Goal: Task Accomplishment & Management: Use online tool/utility

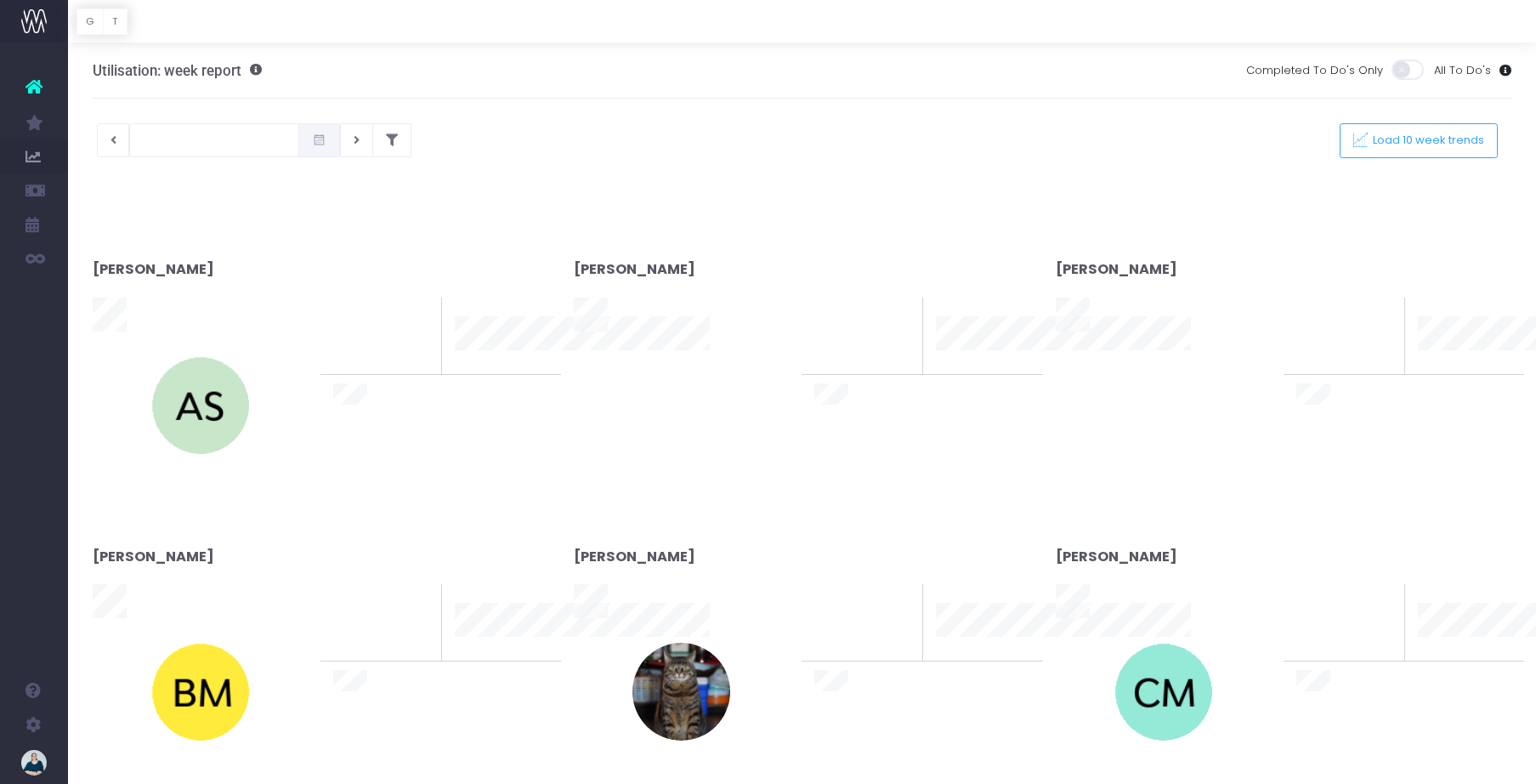
type input "28-09-2025"
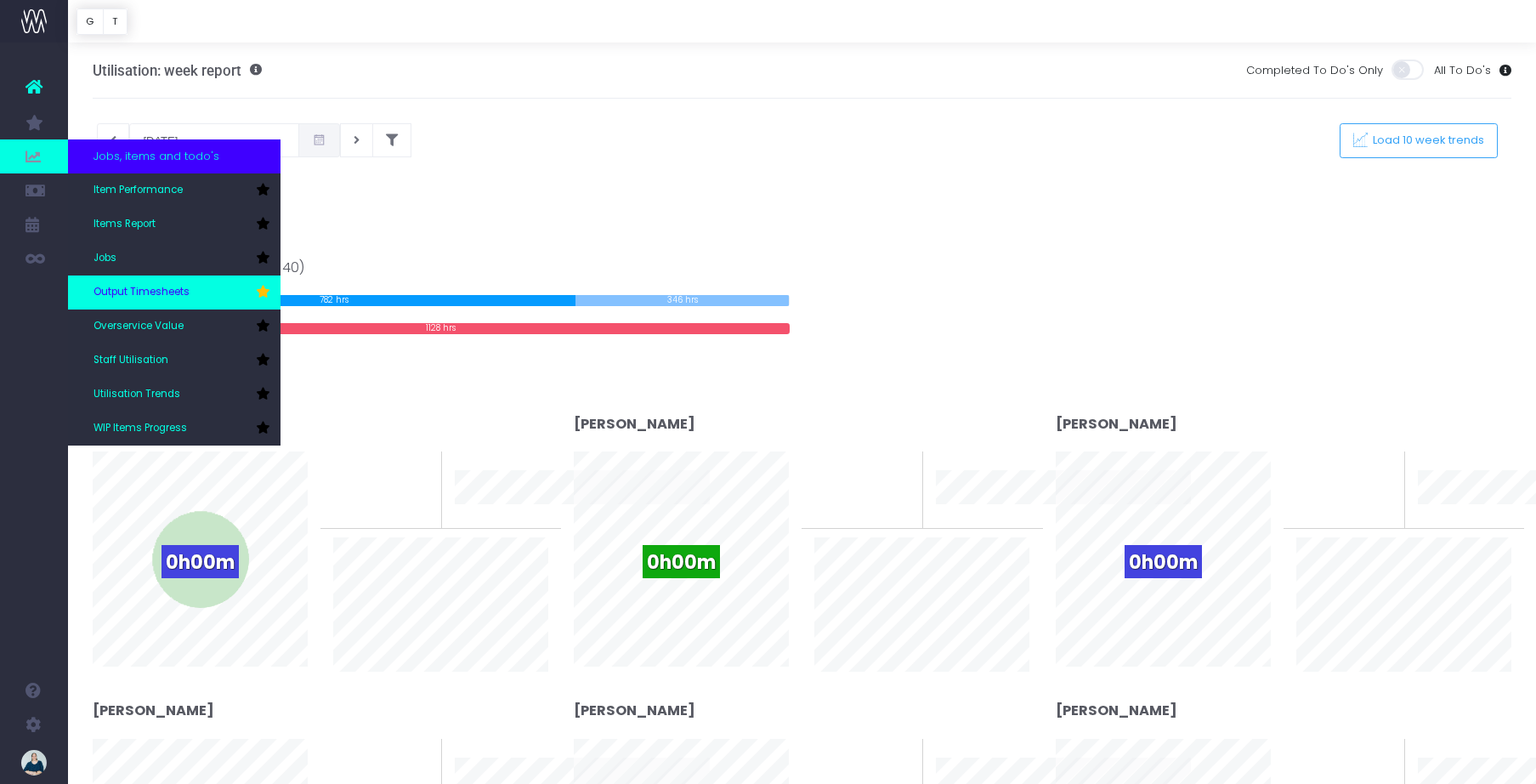
click at [155, 280] on link "Output Timesheets" at bounding box center [174, 292] width 212 height 34
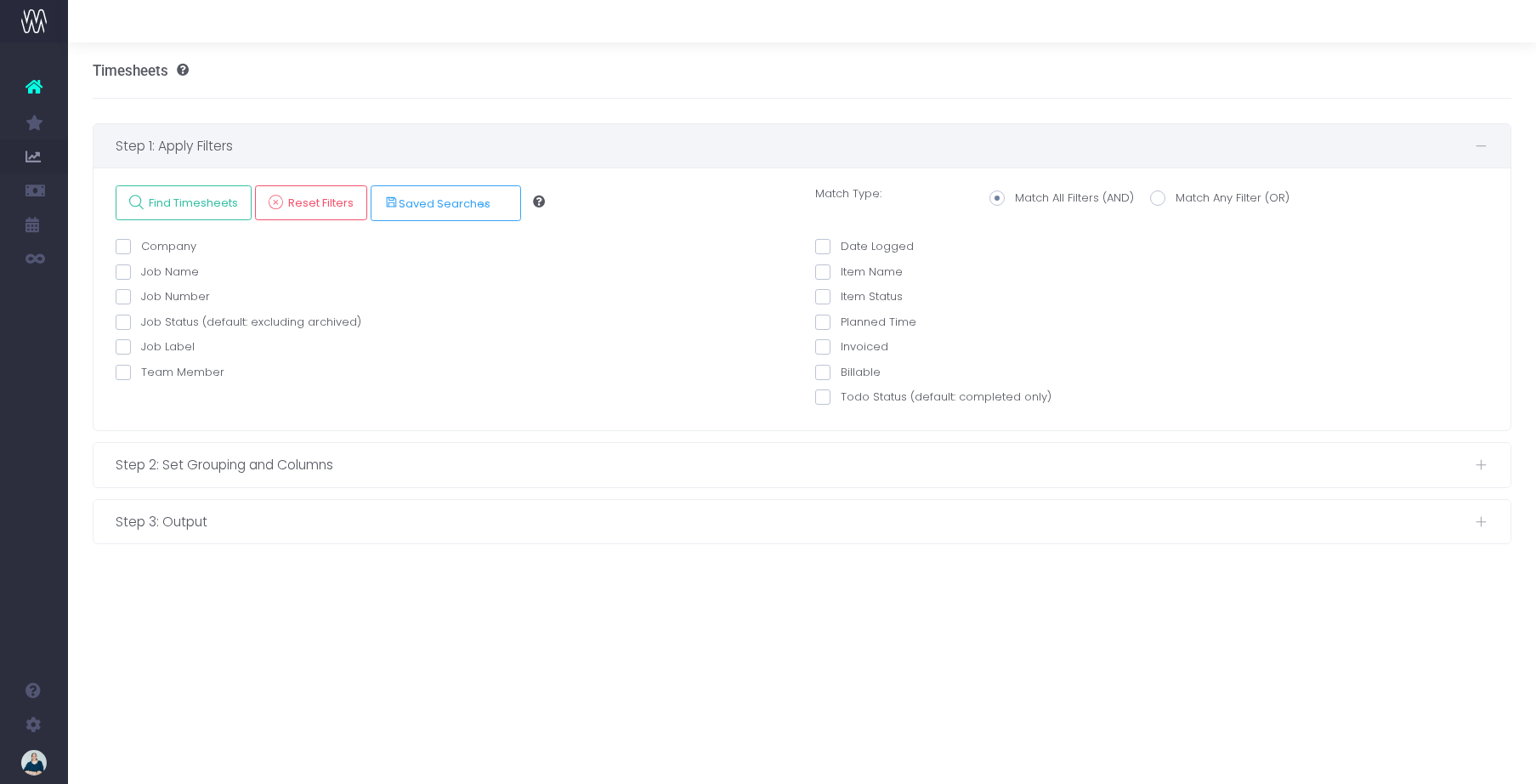
click at [123, 376] on span at bounding box center [123, 373] width 16 height 16
click at [141, 375] on input "Team Member" at bounding box center [147, 369] width 11 height 11
checkbox input "true"
click at [231, 409] on select "echo " "; [PERSON_NAME] [PERSON_NAME] [PERSON_NAME] [PERSON_NAME] [PERSON_NAME]…" at bounding box center [470, 418] width 613 height 34
select select "129124"
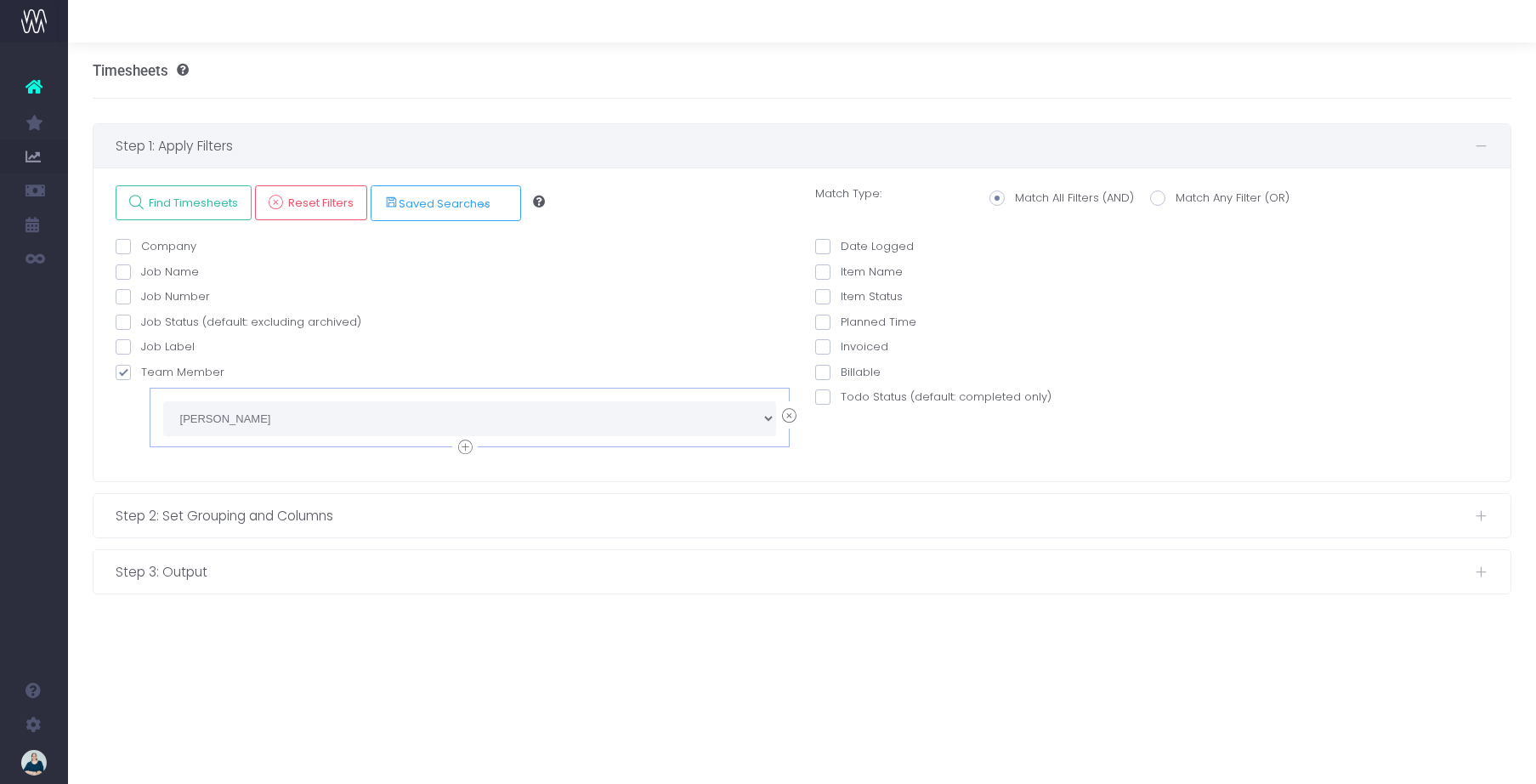
click at [826, 248] on span at bounding box center [823, 247] width 16 height 16
click at [841, 248] on input "Date Logged" at bounding box center [846, 244] width 11 height 11
checkbox input "true"
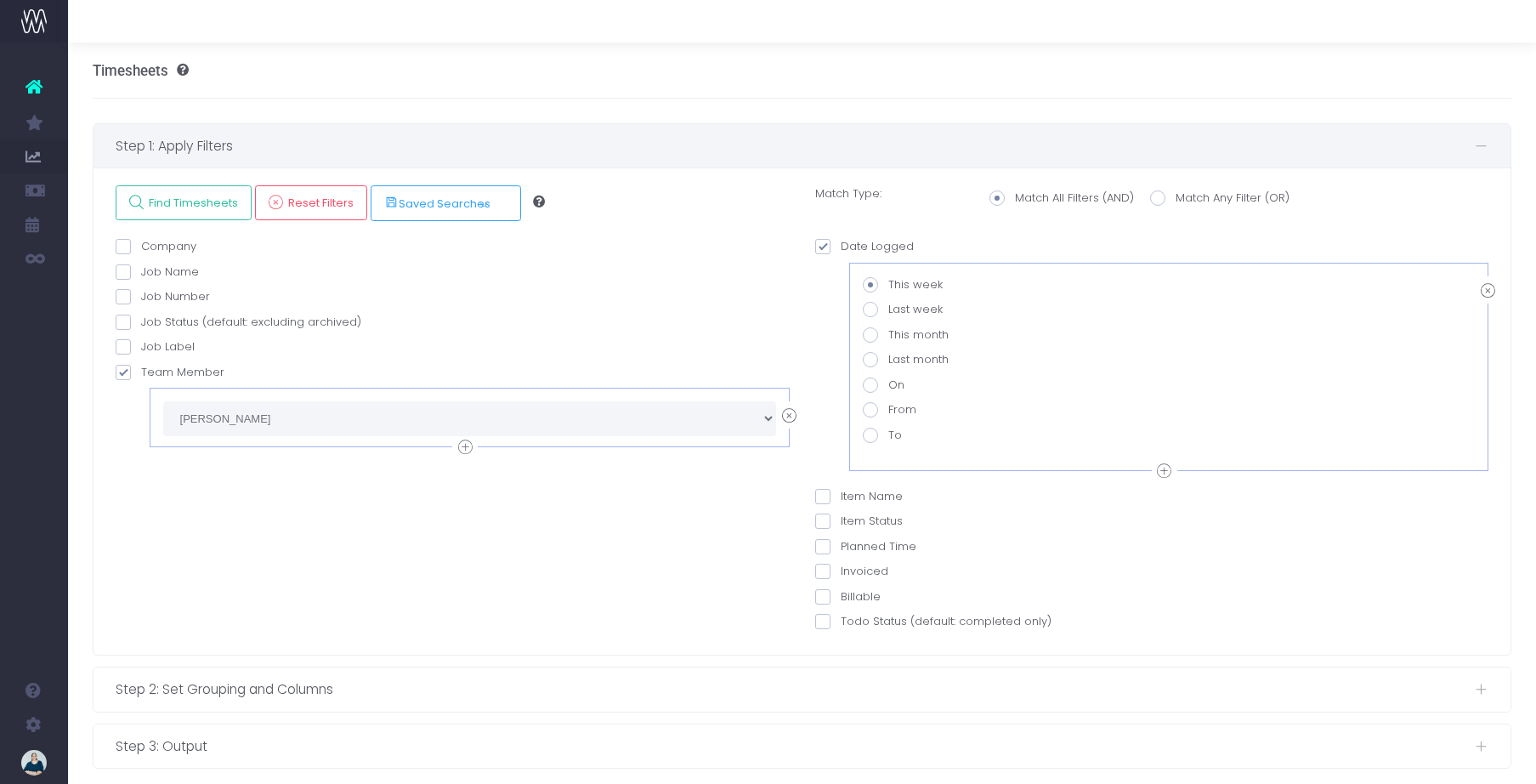
click at [874, 334] on span at bounding box center [871, 335] width 16 height 16
click at [888, 334] on input "This month" at bounding box center [893, 332] width 11 height 11
radio input "true"
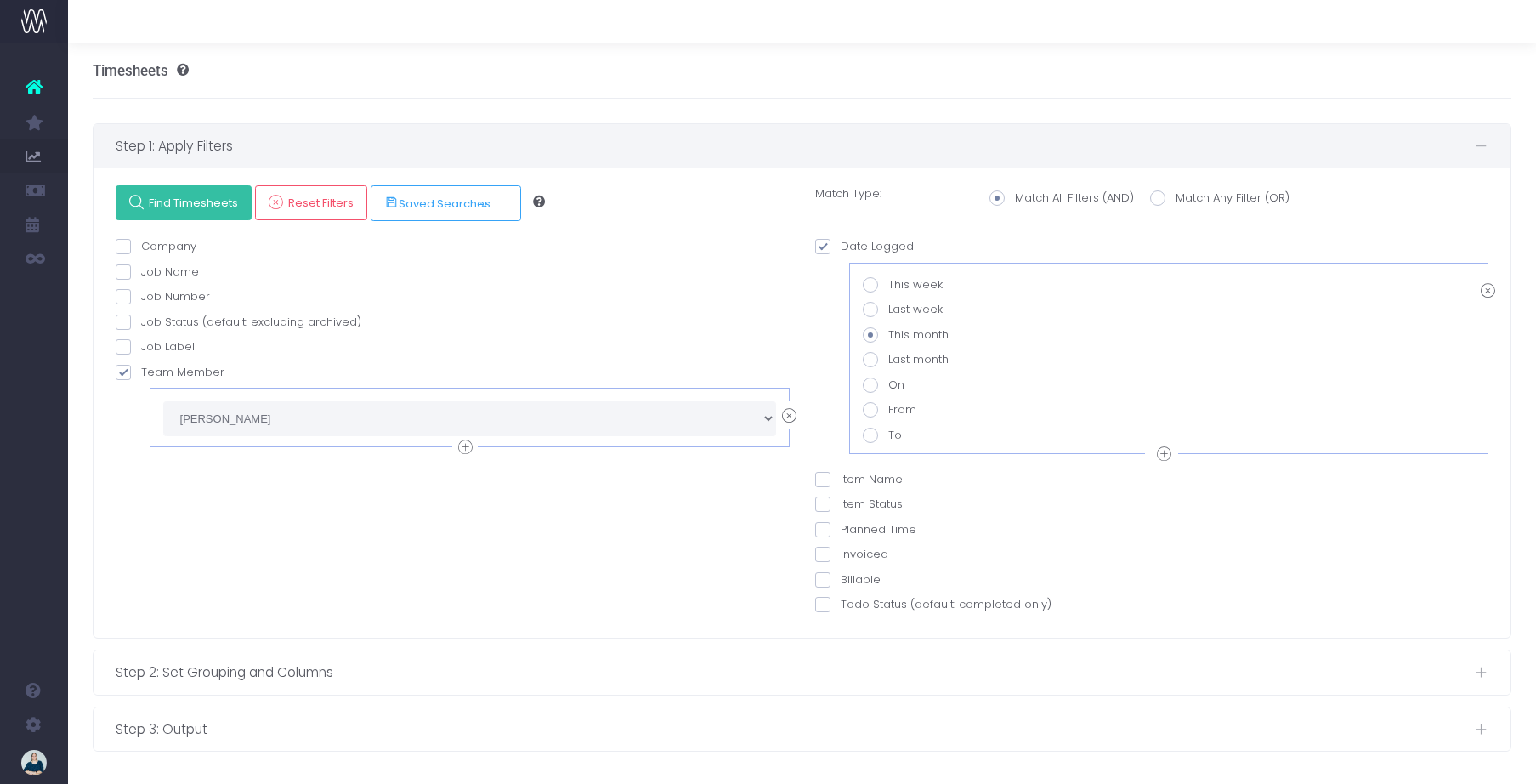
click at [168, 196] on span "Find Timesheets" at bounding box center [191, 203] width 95 height 15
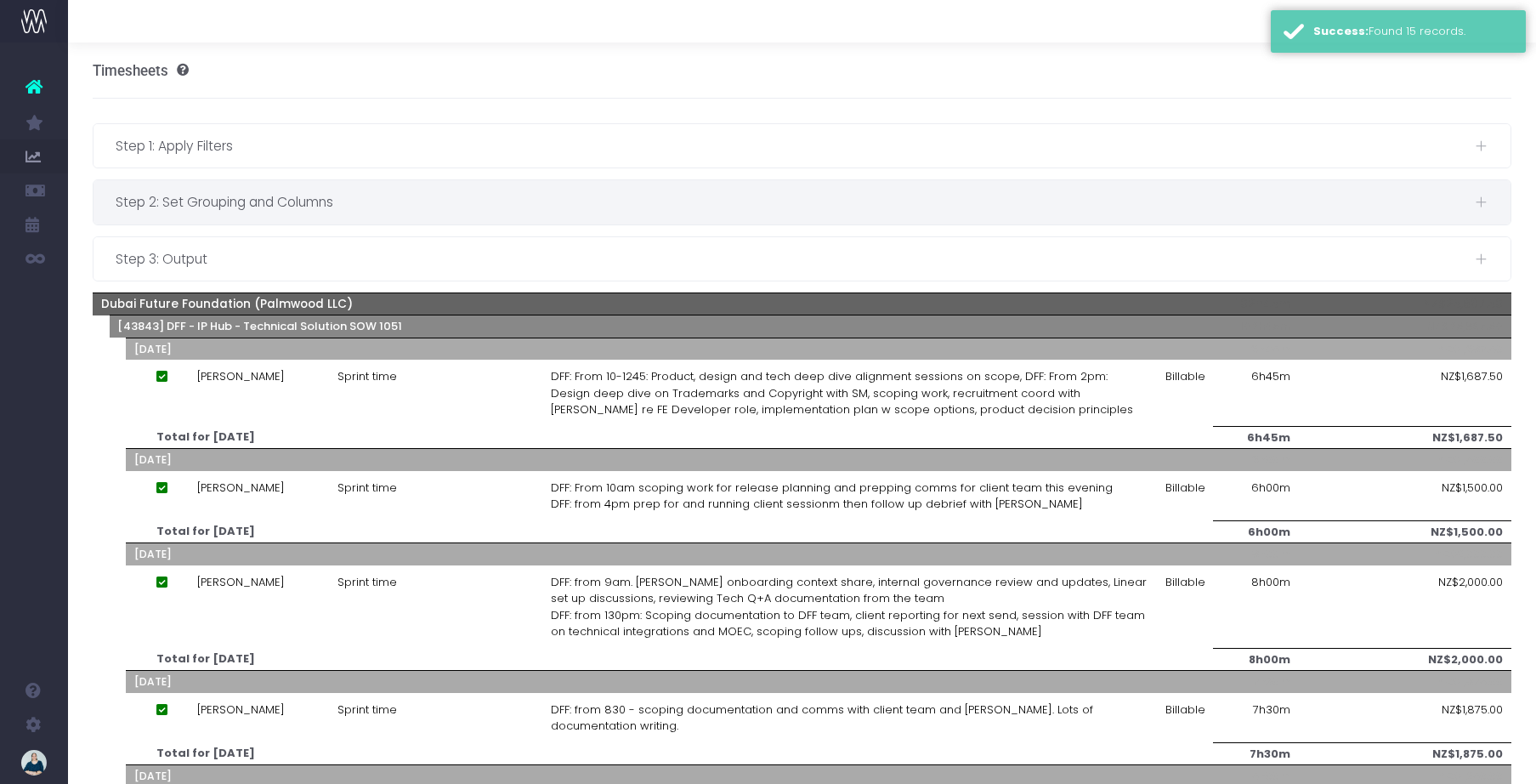
click at [342, 217] on div "Step 2: Set Grouping and Columns" at bounding box center [802, 202] width 1418 height 44
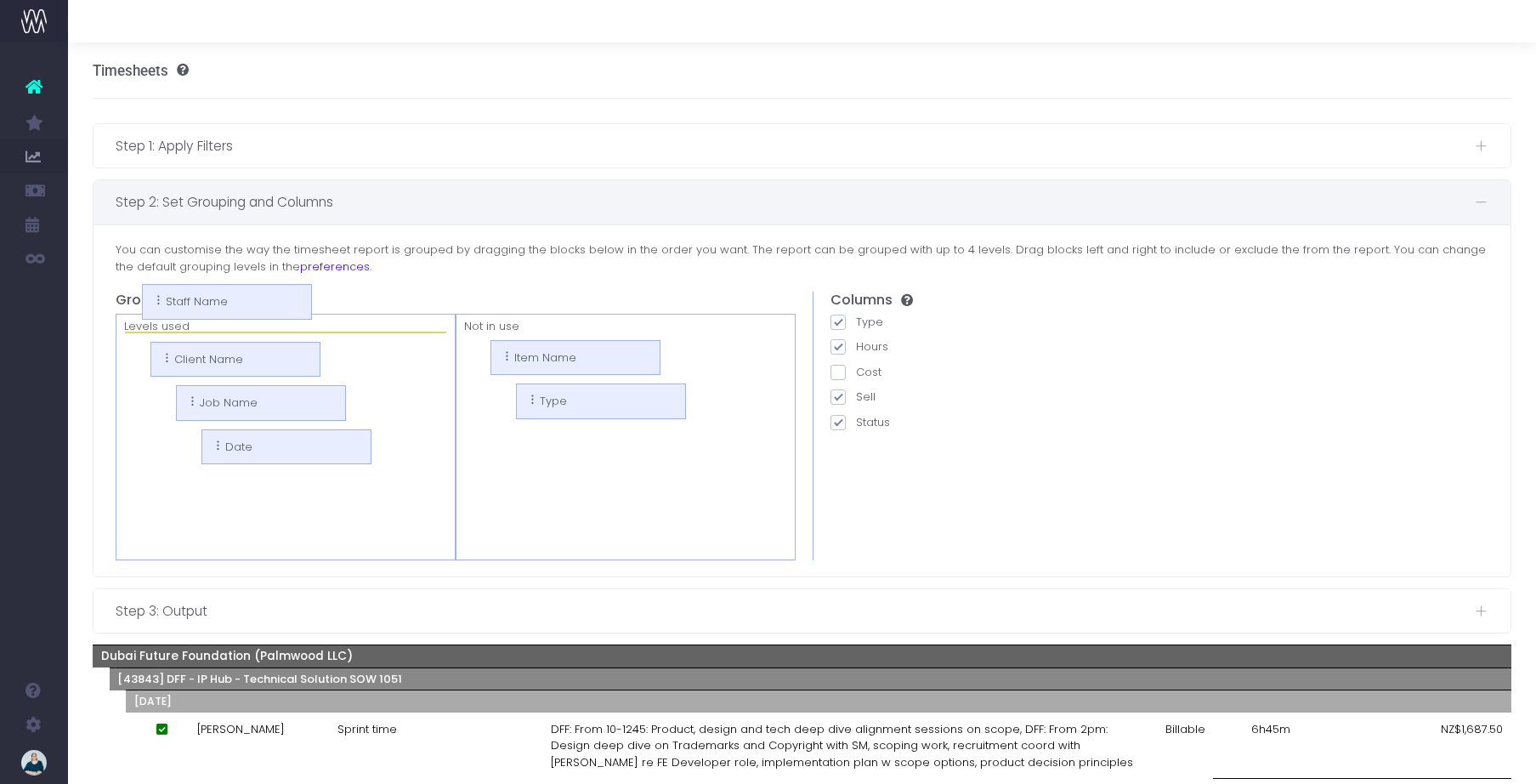
drag, startPoint x: 531, startPoint y: 364, endPoint x: 200, endPoint y: 307, distance: 335.9
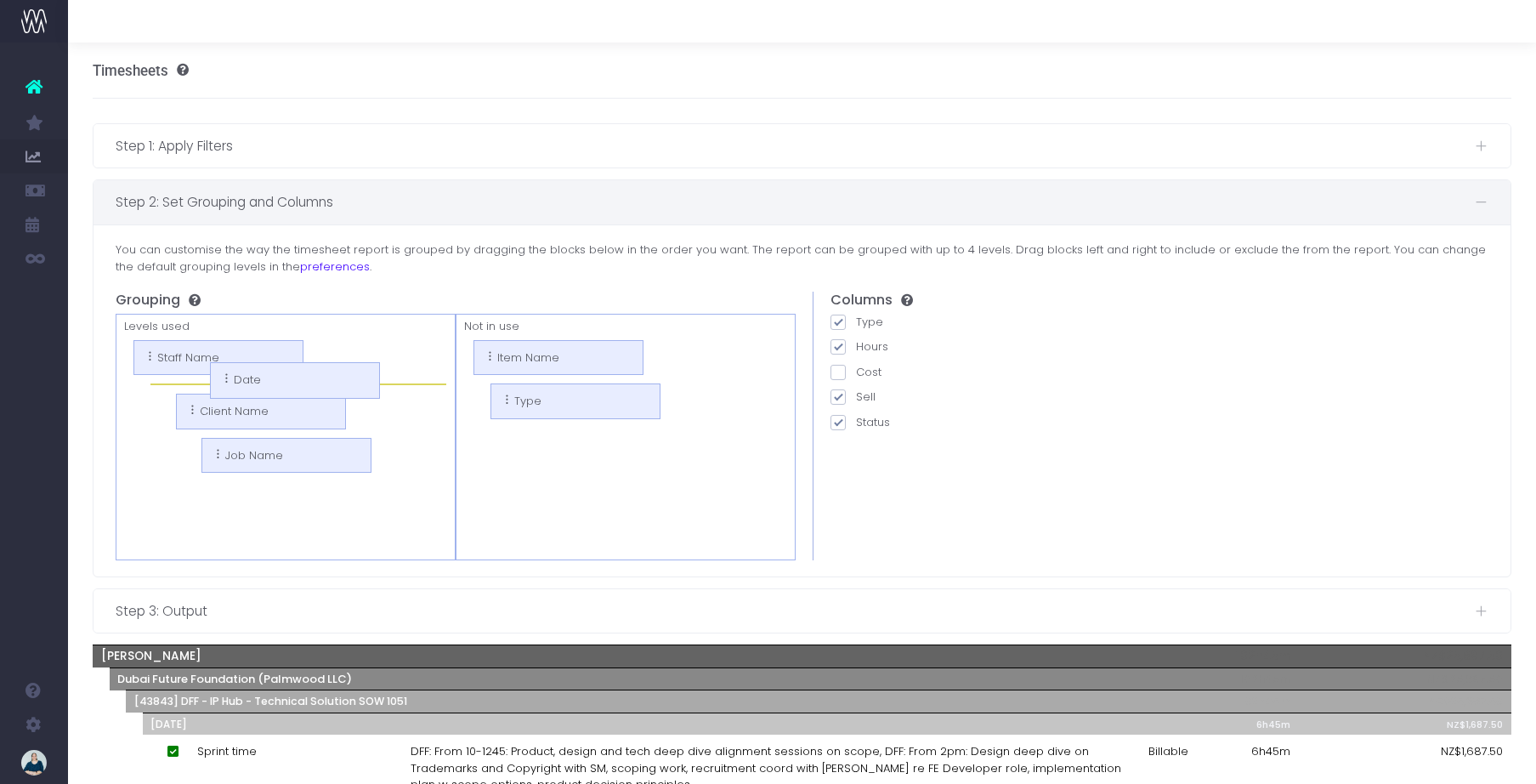
drag, startPoint x: 222, startPoint y: 490, endPoint x: 205, endPoint y: 378, distance: 113.3
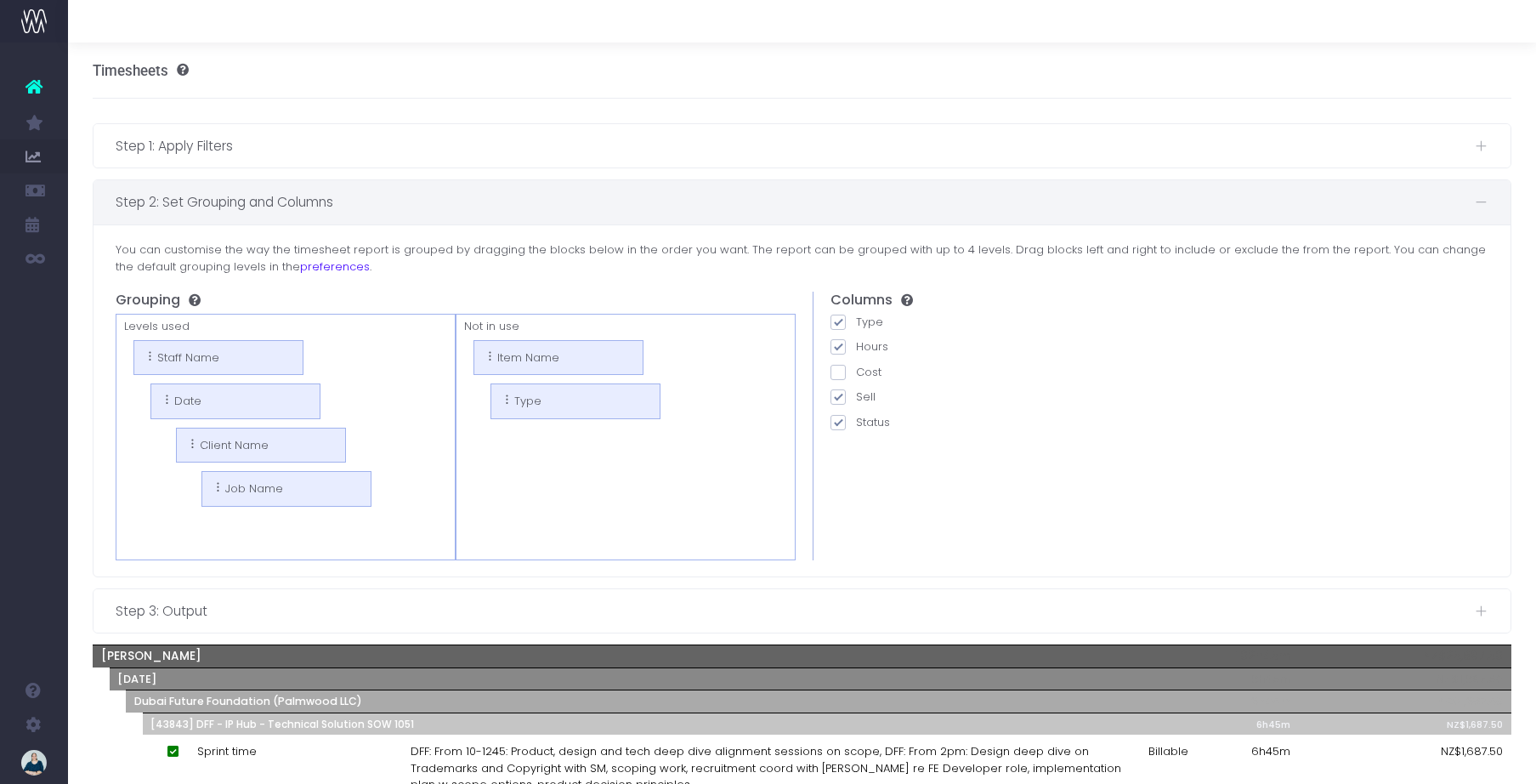
click at [837, 400] on span at bounding box center [838, 397] width 16 height 16
click at [856, 400] on input "Sell" at bounding box center [861, 394] width 11 height 11
checkbox input "false"
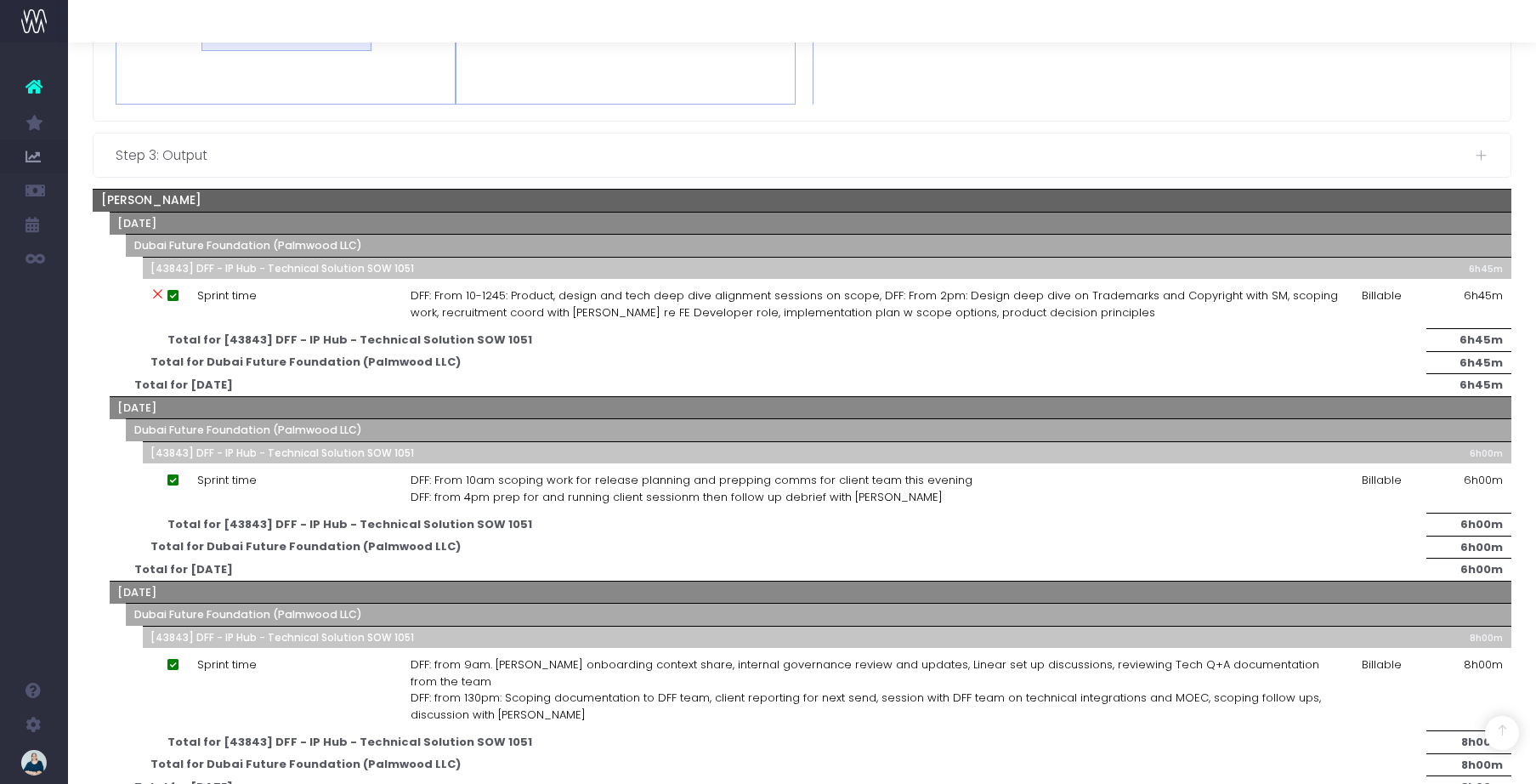
scroll to position [461, 0]
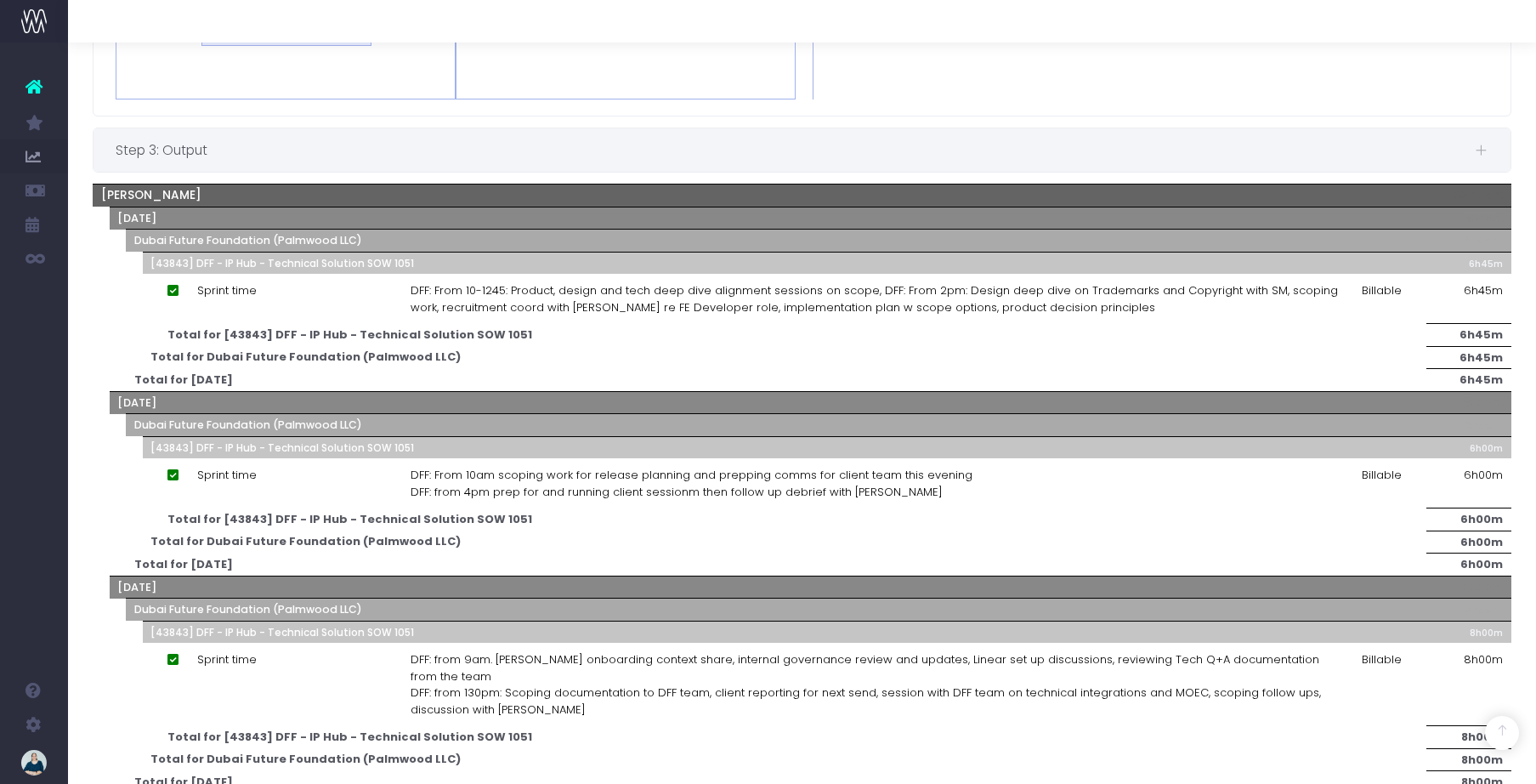
click at [292, 155] on span "Step 3: Output" at bounding box center [795, 150] width 1360 height 21
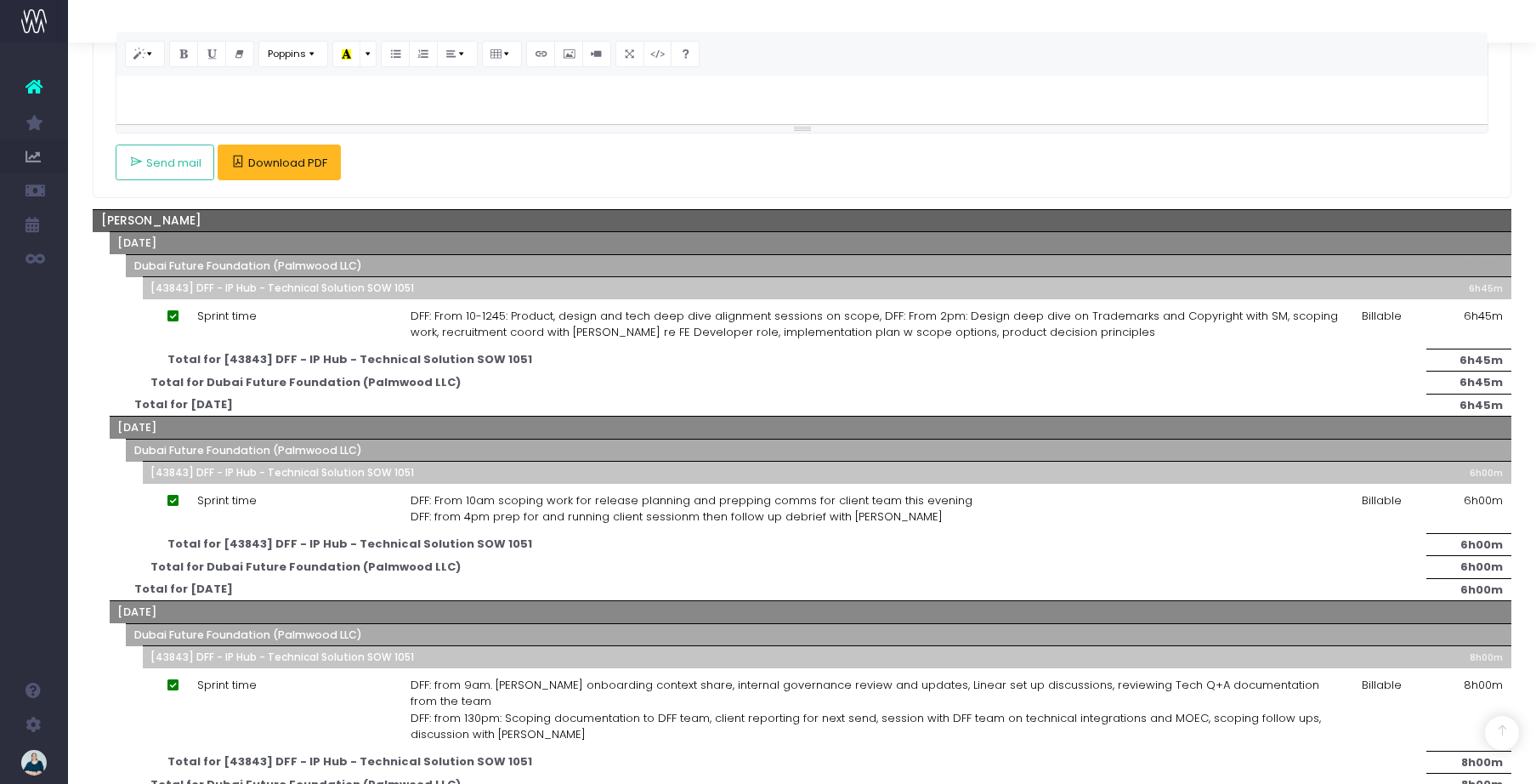
click at [272, 156] on span "Download PDF" at bounding box center [287, 163] width 79 height 14
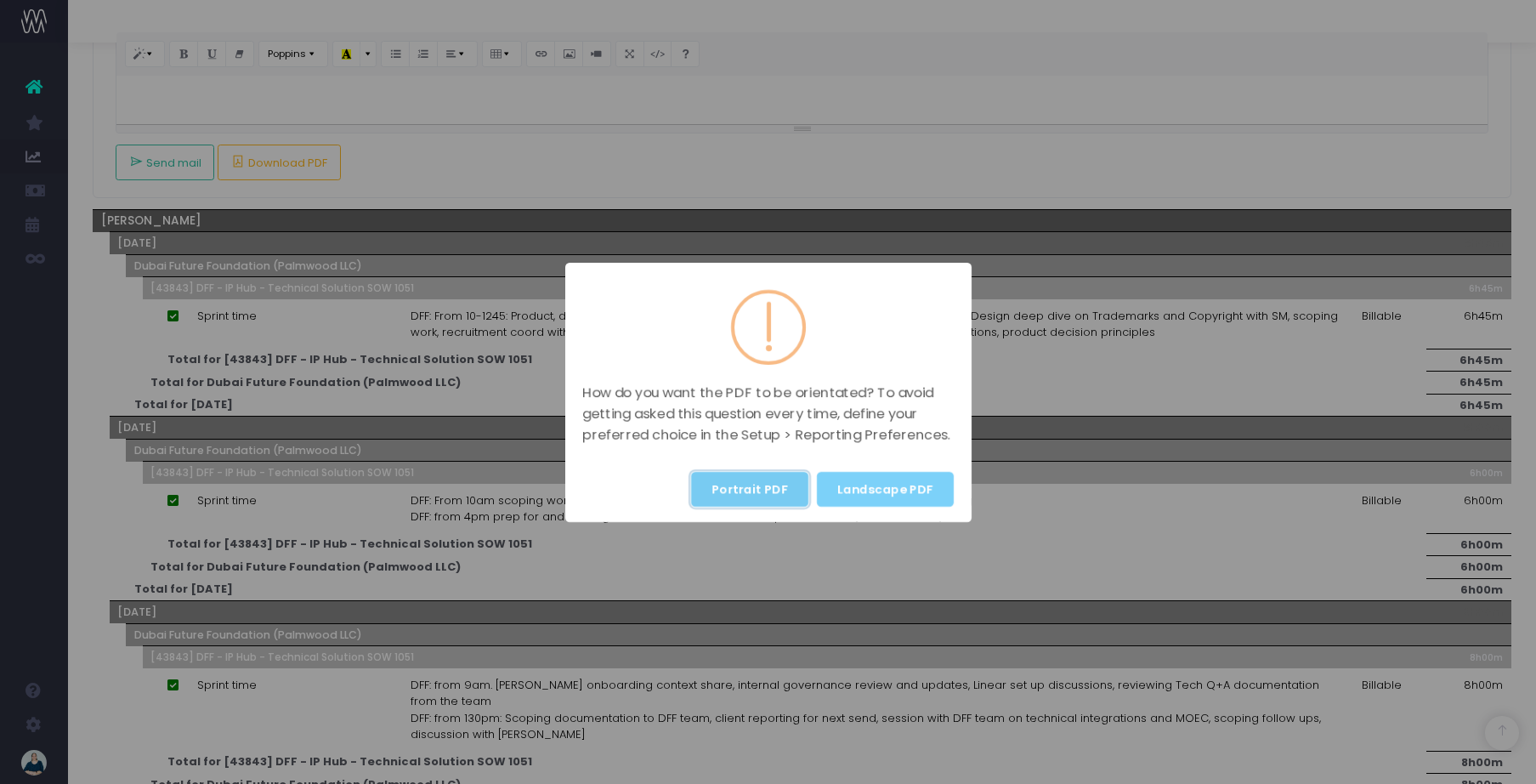
click at [775, 490] on button "Portrait PDF" at bounding box center [750, 489] width 117 height 35
